Goal: Transaction & Acquisition: Download file/media

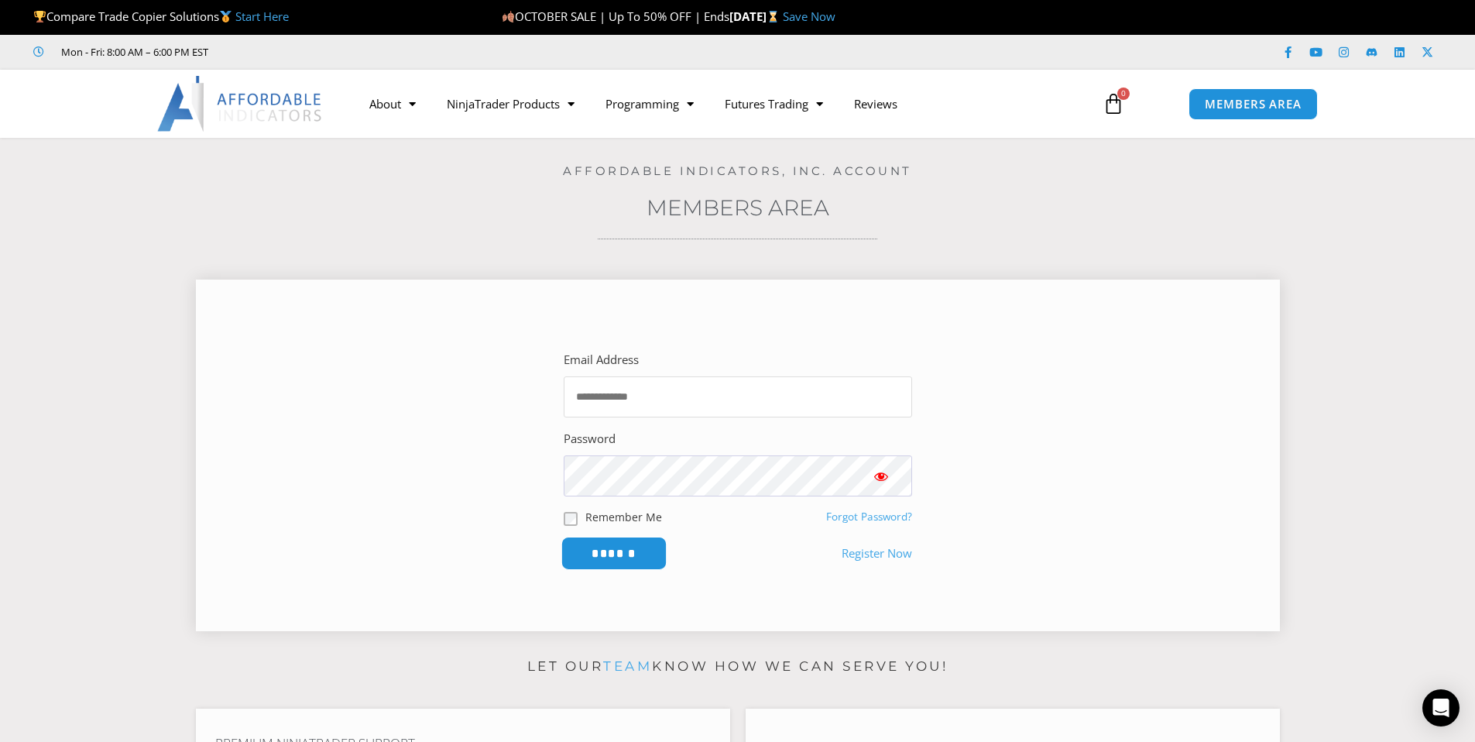
type input "**********"
click at [606, 556] on input "******" at bounding box center [613, 552] width 106 height 33
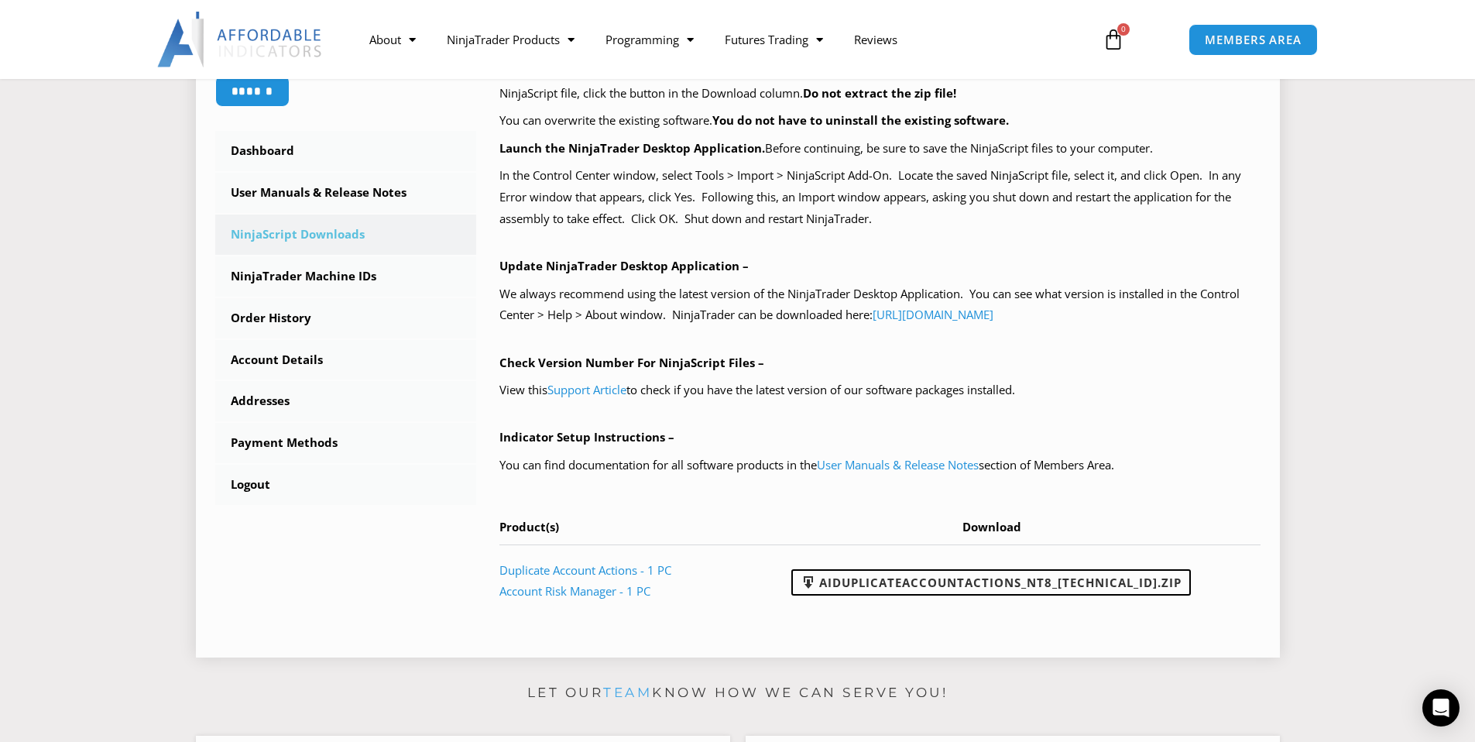
scroll to position [387, 0]
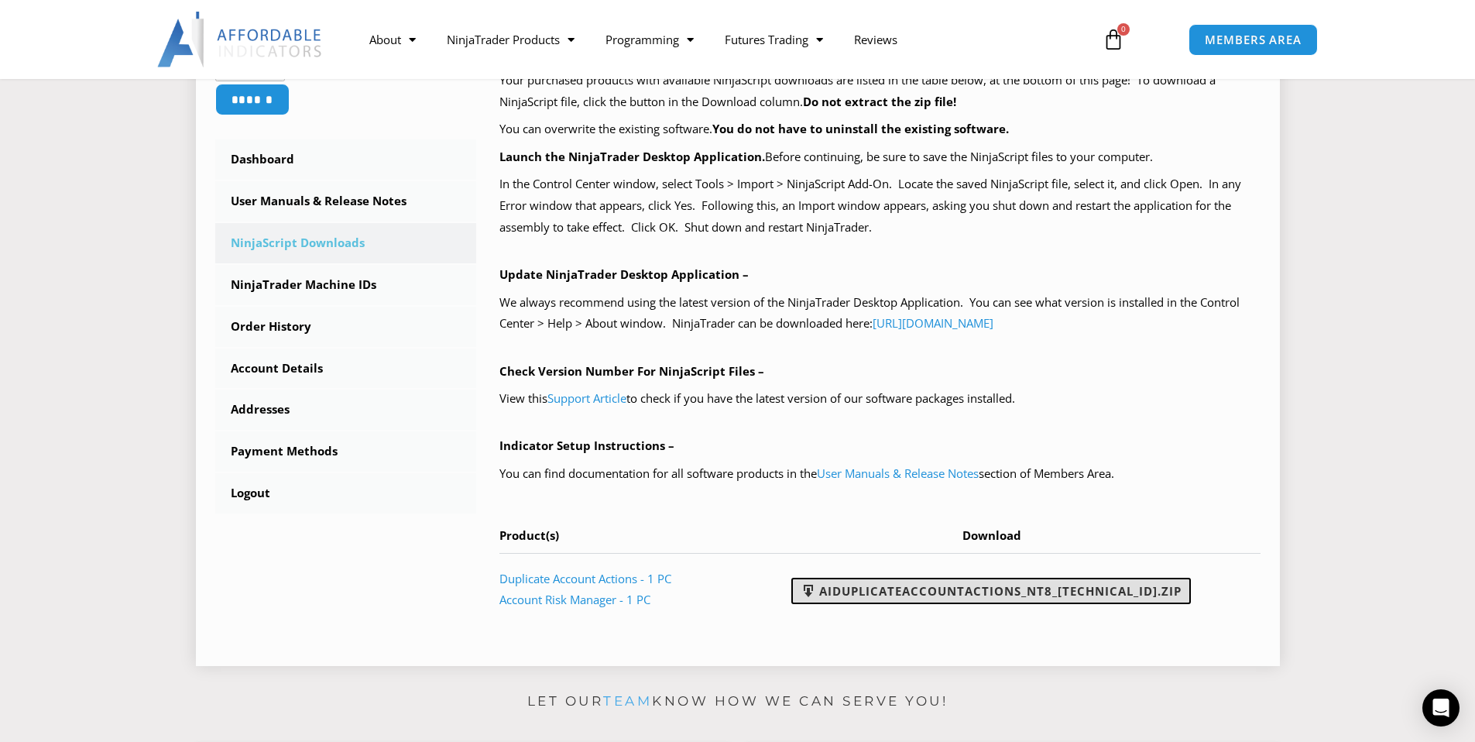
click at [988, 589] on link "AIDuplicateAccountActions_NT8_25.10.2.1.zip" at bounding box center [990, 590] width 399 height 26
